Goal: Find specific page/section: Find specific page/section

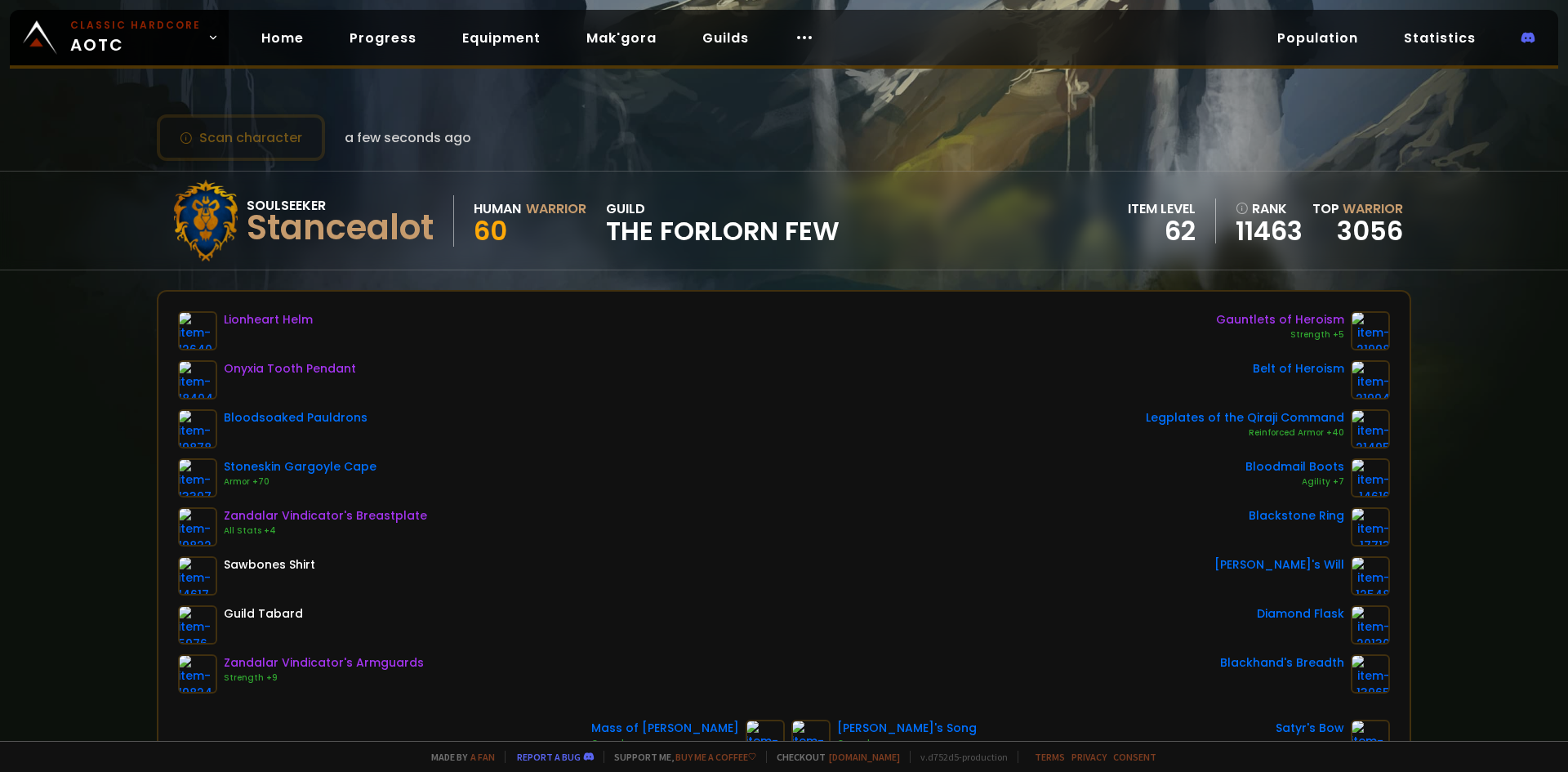
scroll to position [163, 0]
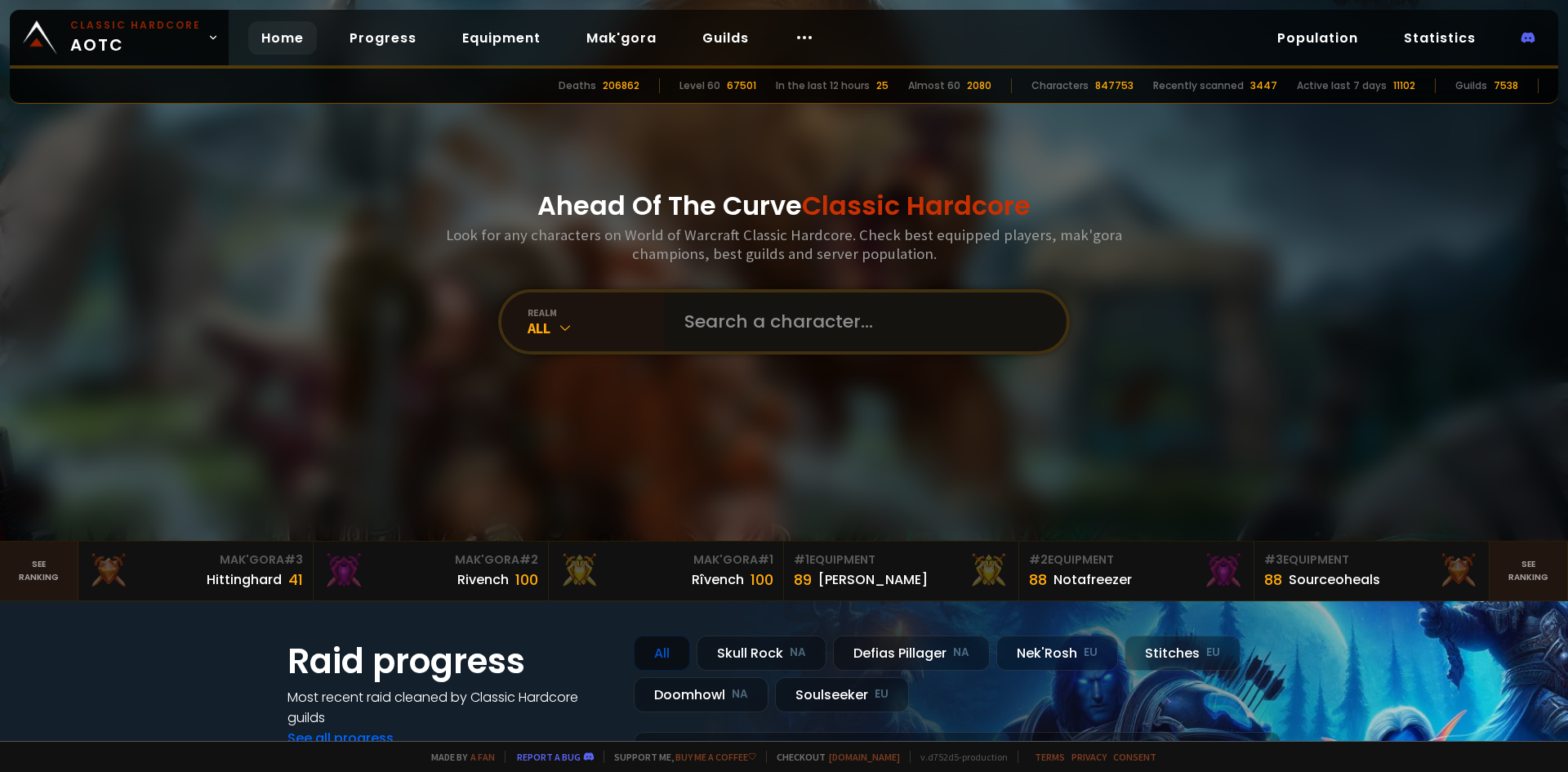
click at [768, 329] on input "text" at bounding box center [860, 322] width 372 height 59
paste input "Humanoïde"
type input "Humanoïde"
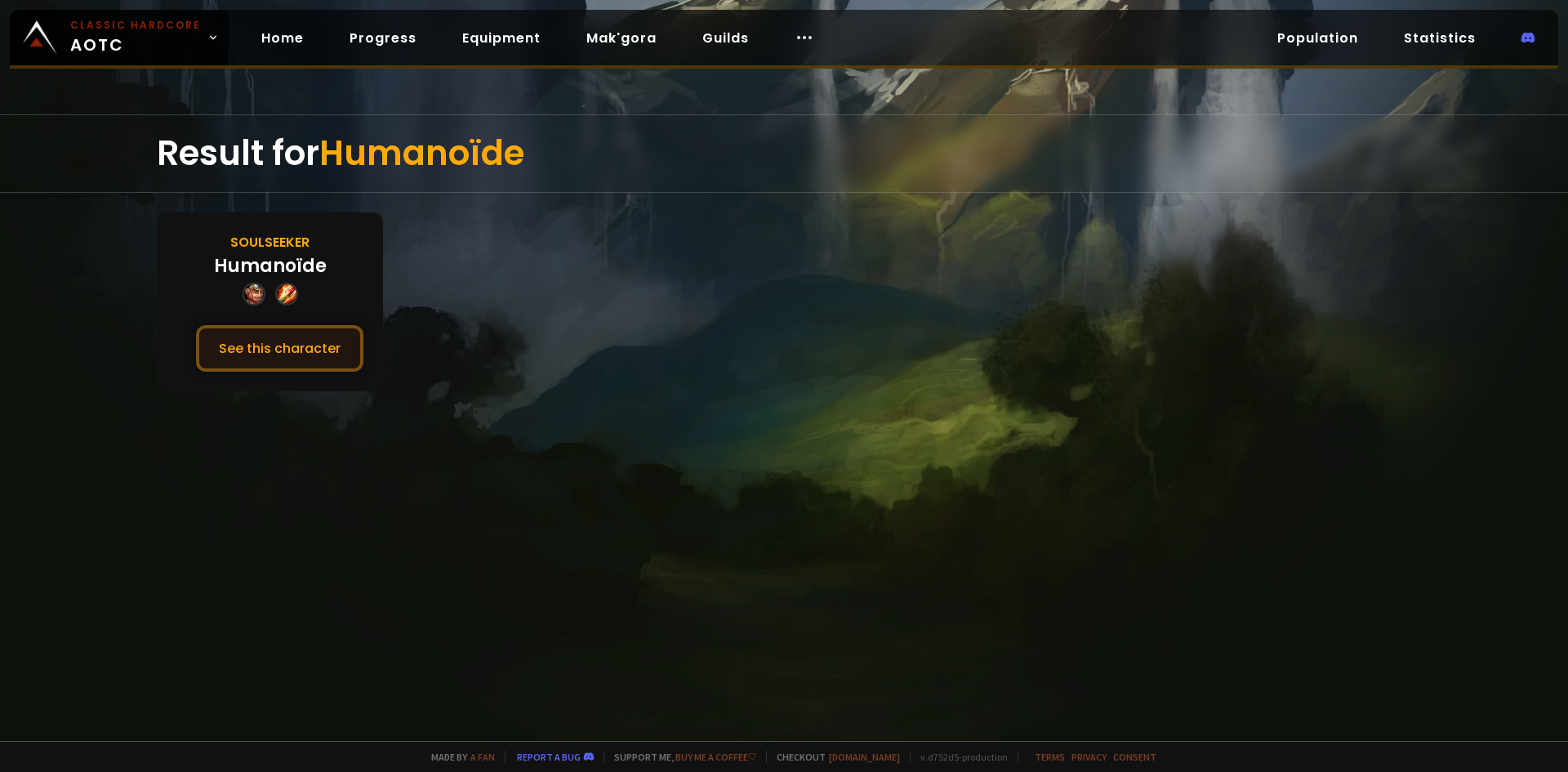
click at [339, 350] on button "See this character" at bounding box center [279, 349] width 167 height 47
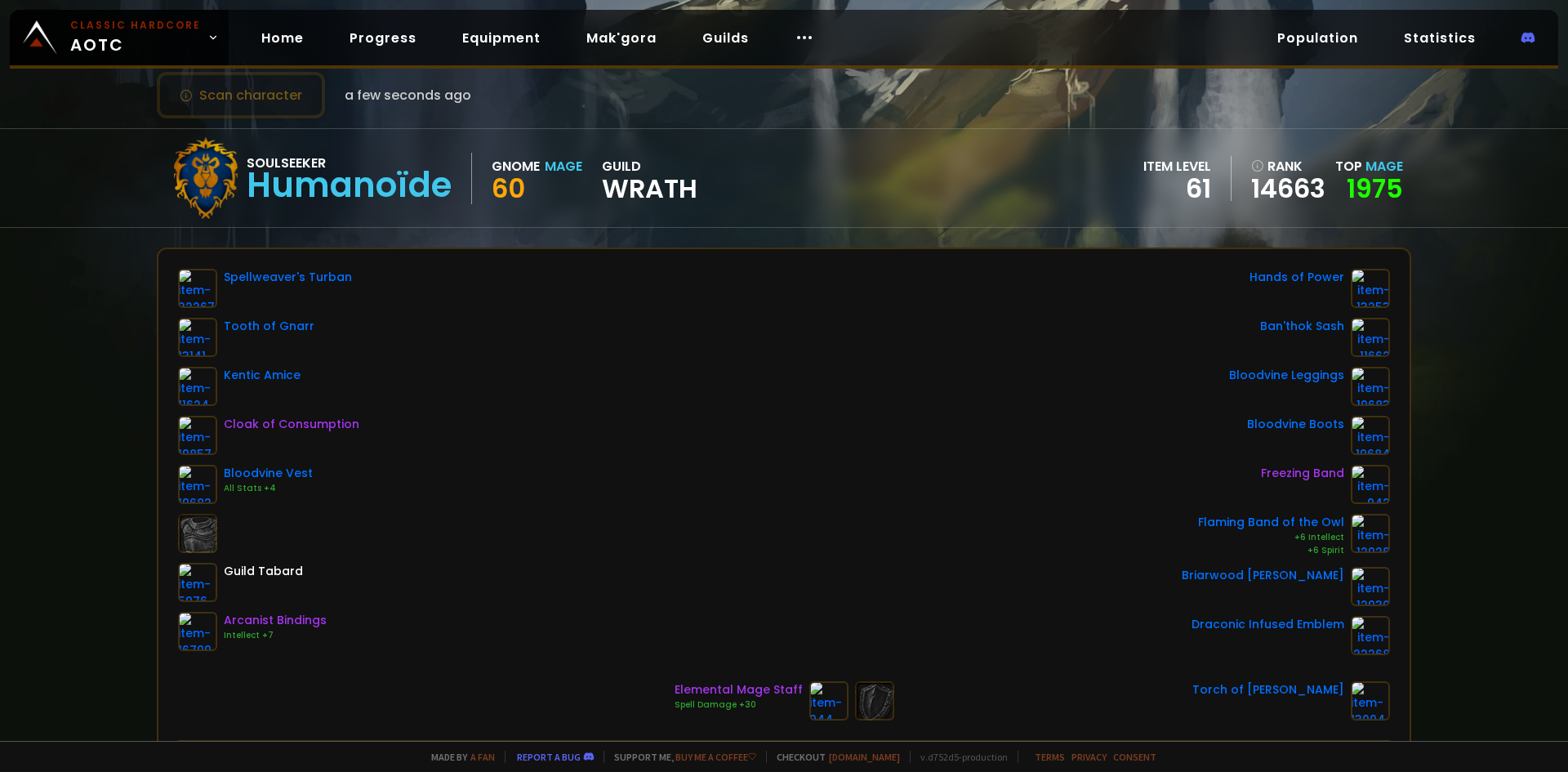
scroll to position [82, 0]
